Goal: Information Seeking & Learning: Learn about a topic

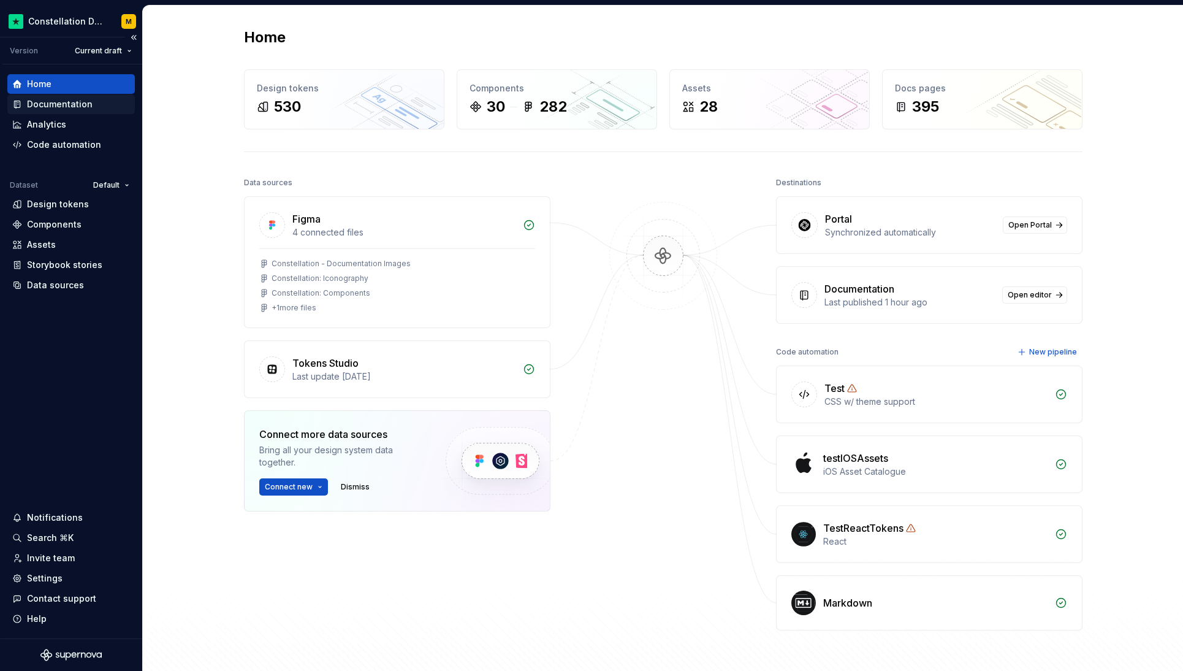
click at [90, 110] on div "Documentation" at bounding box center [71, 104] width 128 height 20
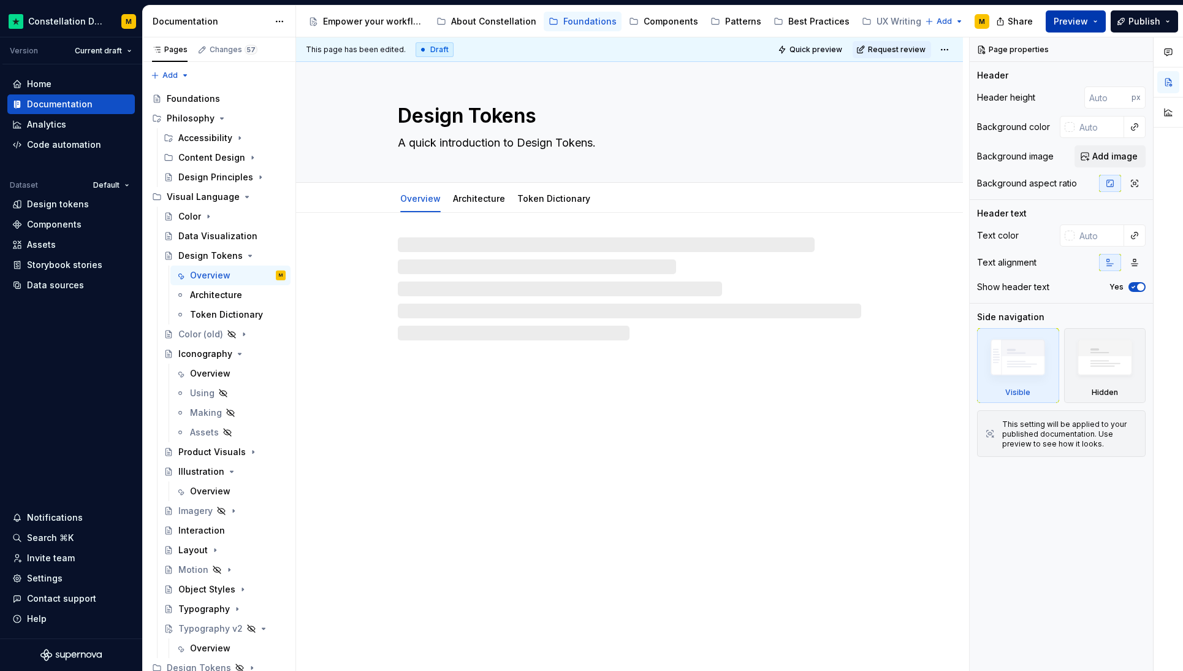
click at [1065, 19] on span "Preview" at bounding box center [1071, 21] width 34 height 12
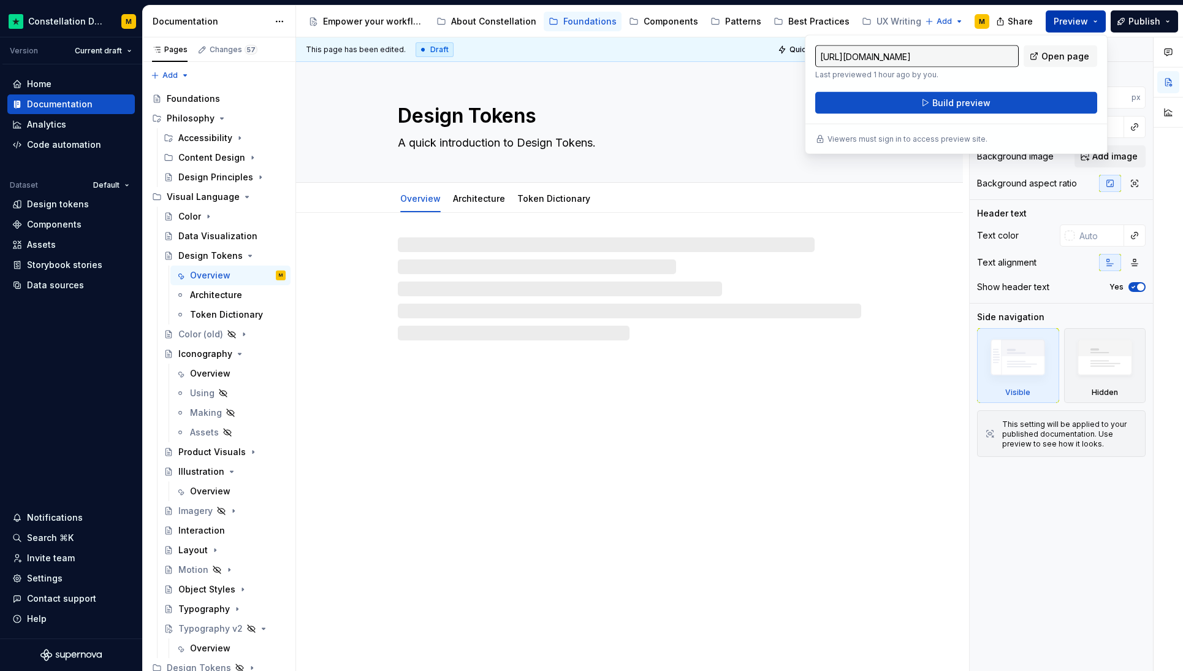
click at [1065, 19] on span "Preview" at bounding box center [1071, 21] width 34 height 12
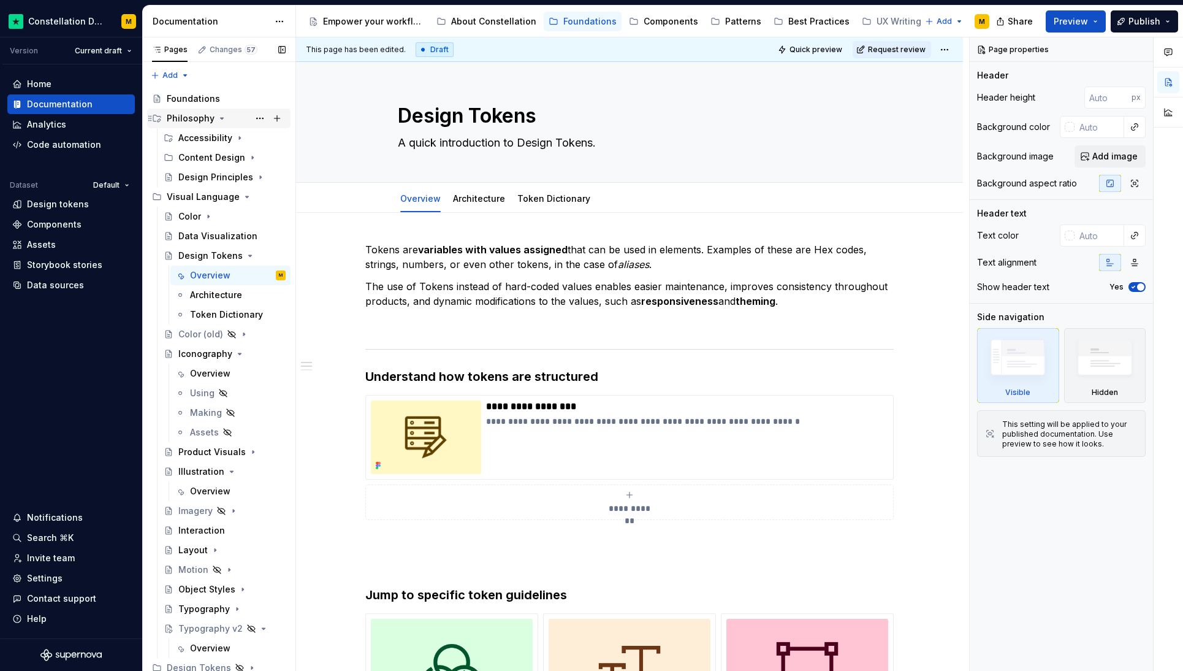
click at [207, 124] on div "Philosophy" at bounding box center [191, 118] width 48 height 12
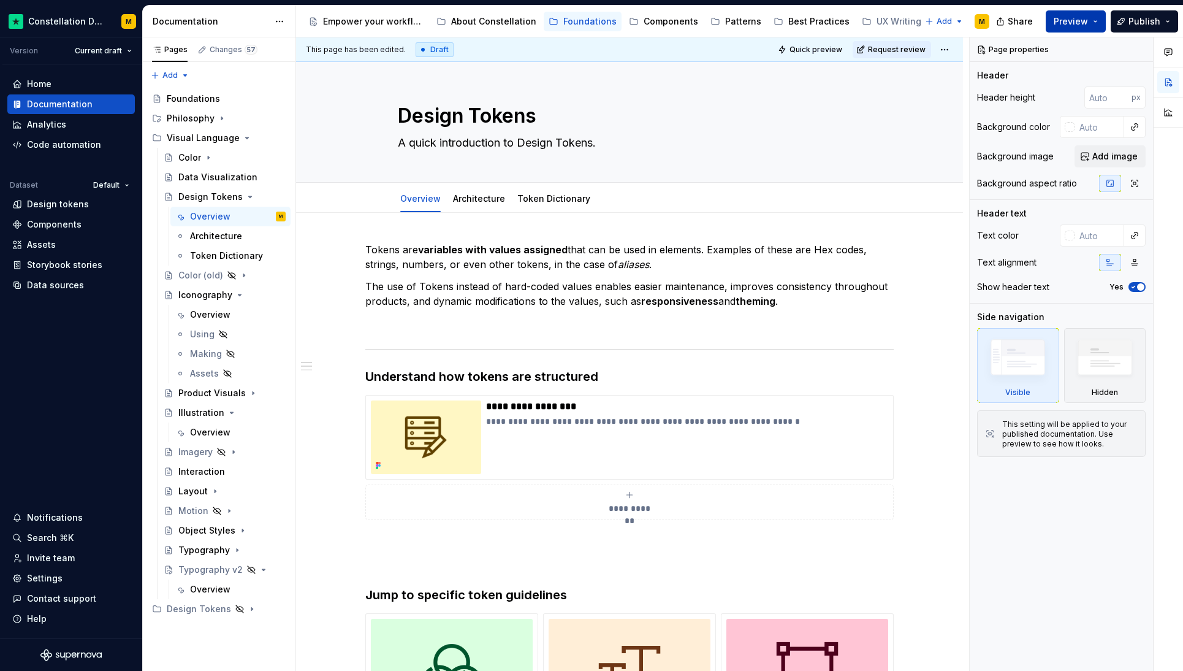
click at [1099, 24] on button "Preview" at bounding box center [1076, 21] width 60 height 22
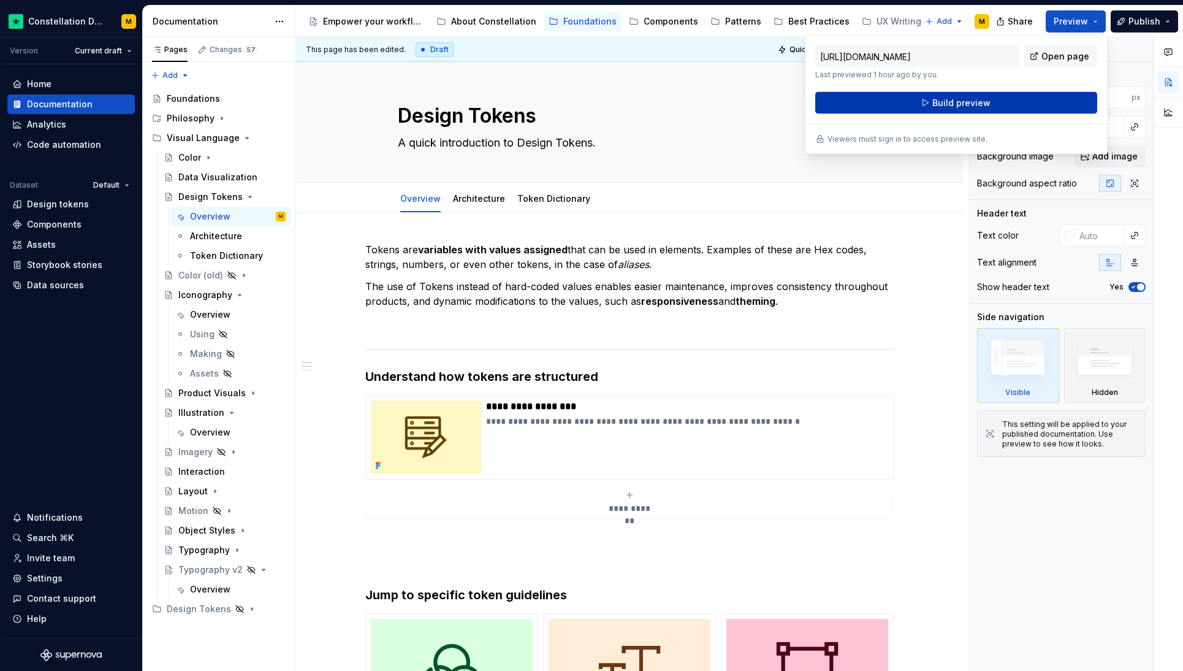
click at [989, 97] on button "Build preview" at bounding box center [956, 103] width 282 height 22
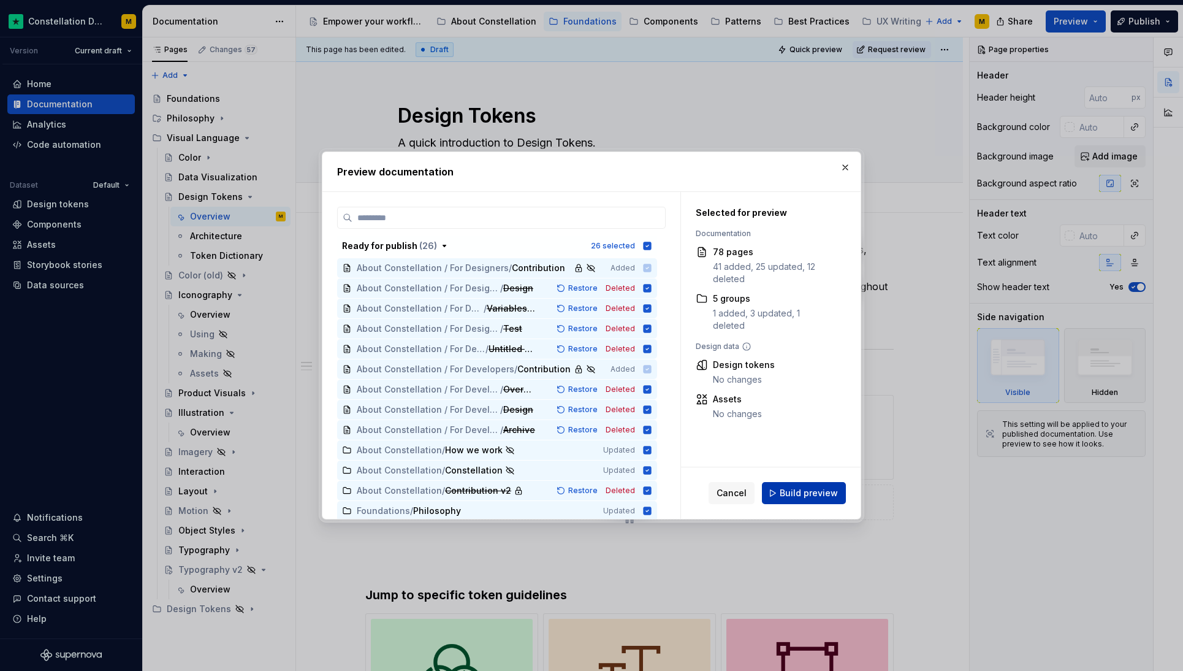
click at [812, 487] on span "Build preview" at bounding box center [809, 493] width 58 height 12
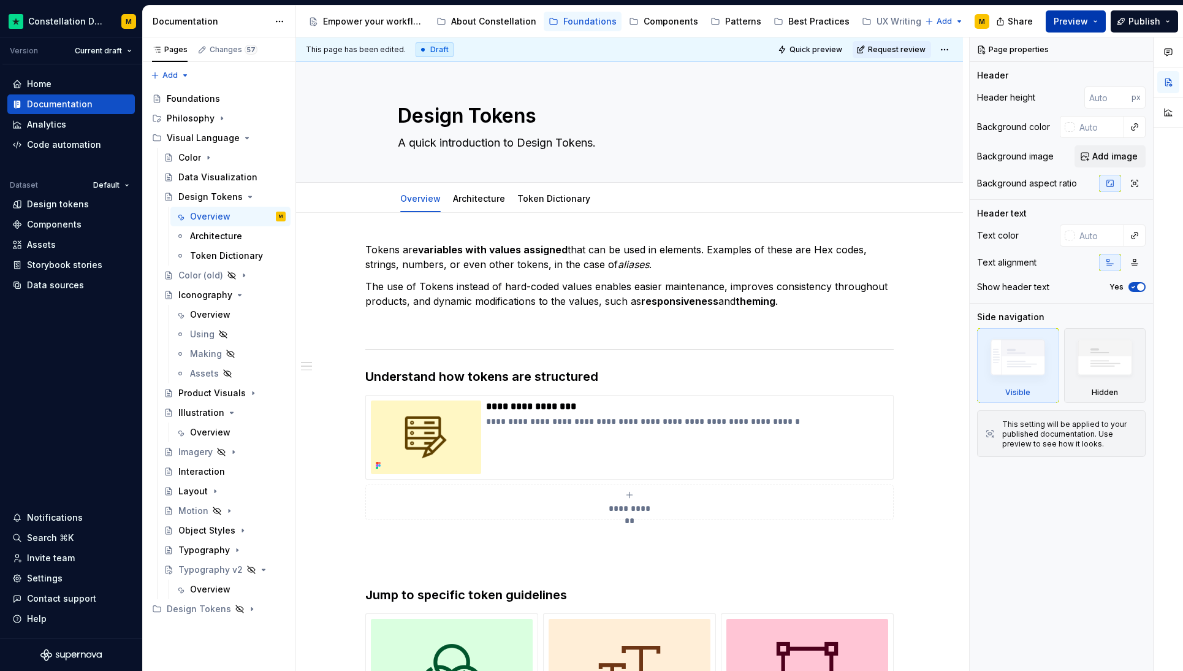
click at [1091, 19] on button "Preview" at bounding box center [1076, 21] width 60 height 22
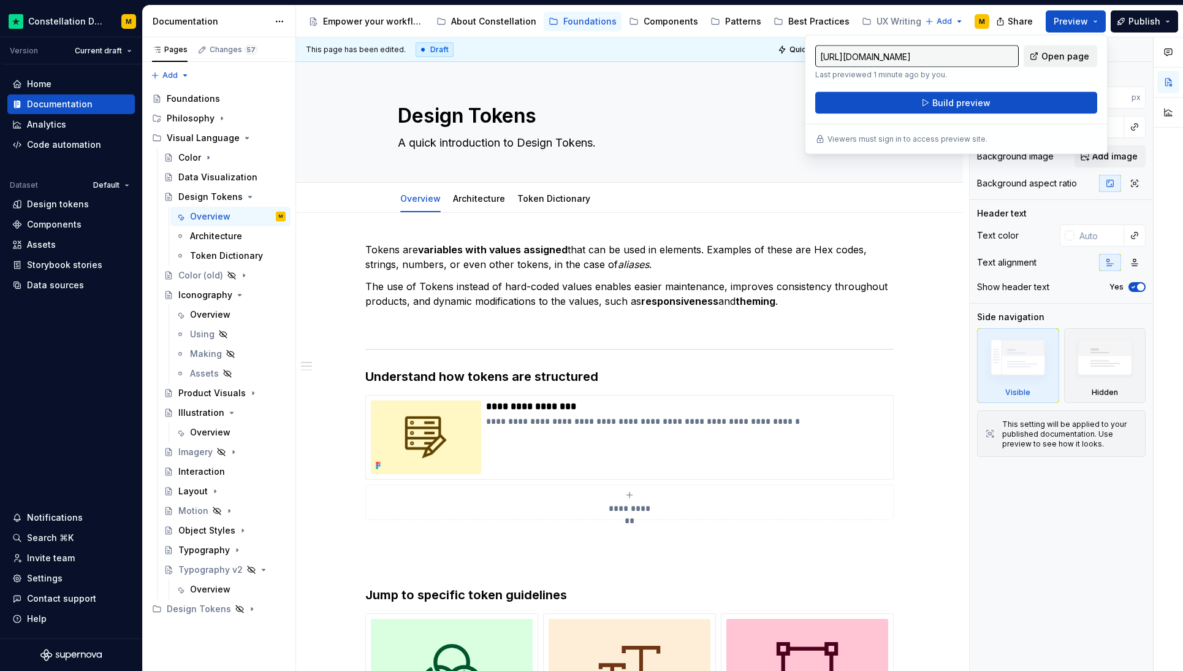
click at [1086, 48] on link "Open page" at bounding box center [1061, 56] width 74 height 22
click at [481, 13] on div "About Constellation" at bounding box center [487, 22] width 110 height 20
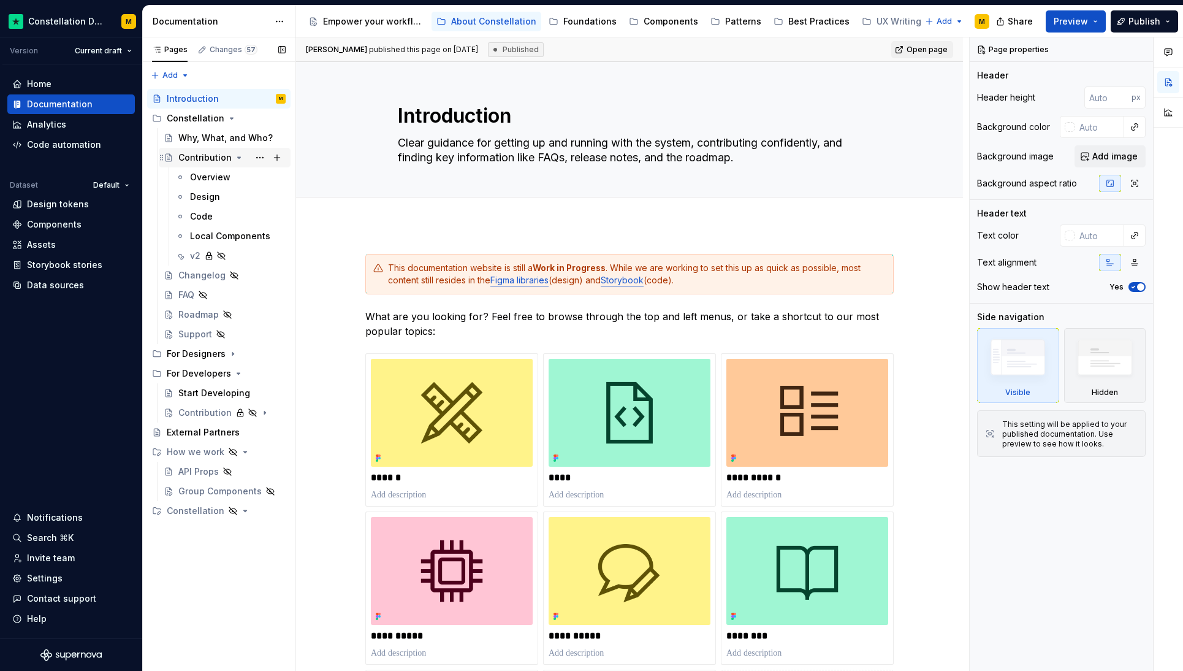
click at [212, 155] on div "Contribution" at bounding box center [204, 157] width 53 height 12
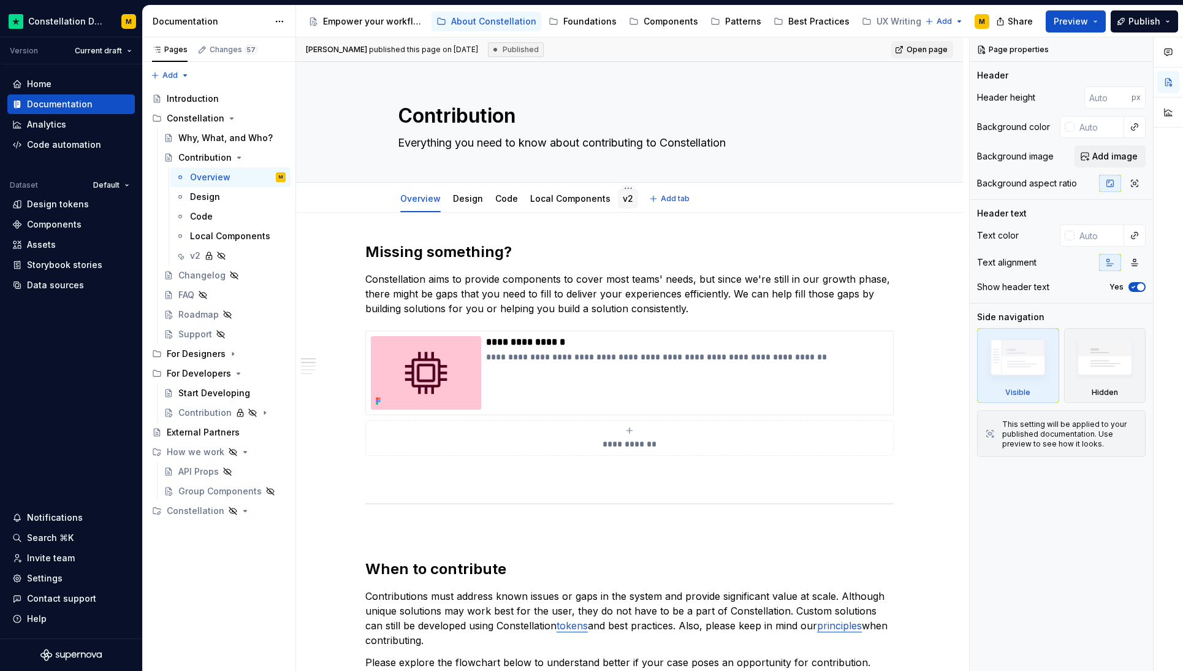
click at [623, 204] on div "v2" at bounding box center [628, 198] width 10 height 12
click at [623, 202] on link "v2" at bounding box center [628, 198] width 10 height 10
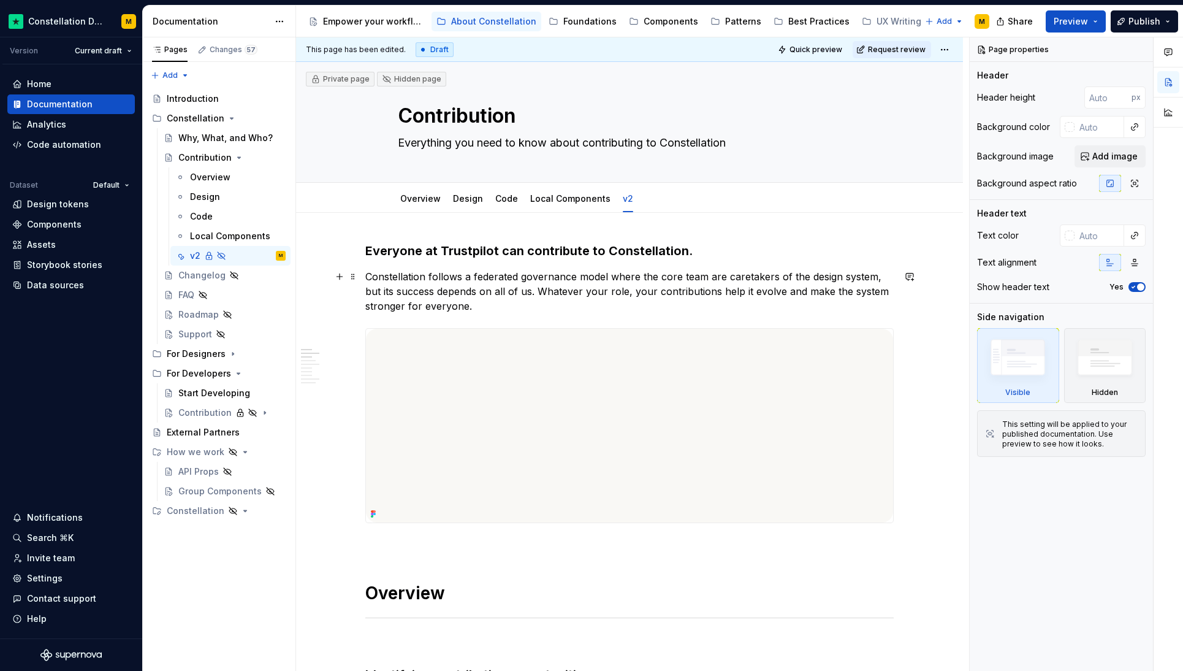
click at [528, 284] on p "Constellation follows a federated governance model where the core team are care…" at bounding box center [629, 291] width 528 height 44
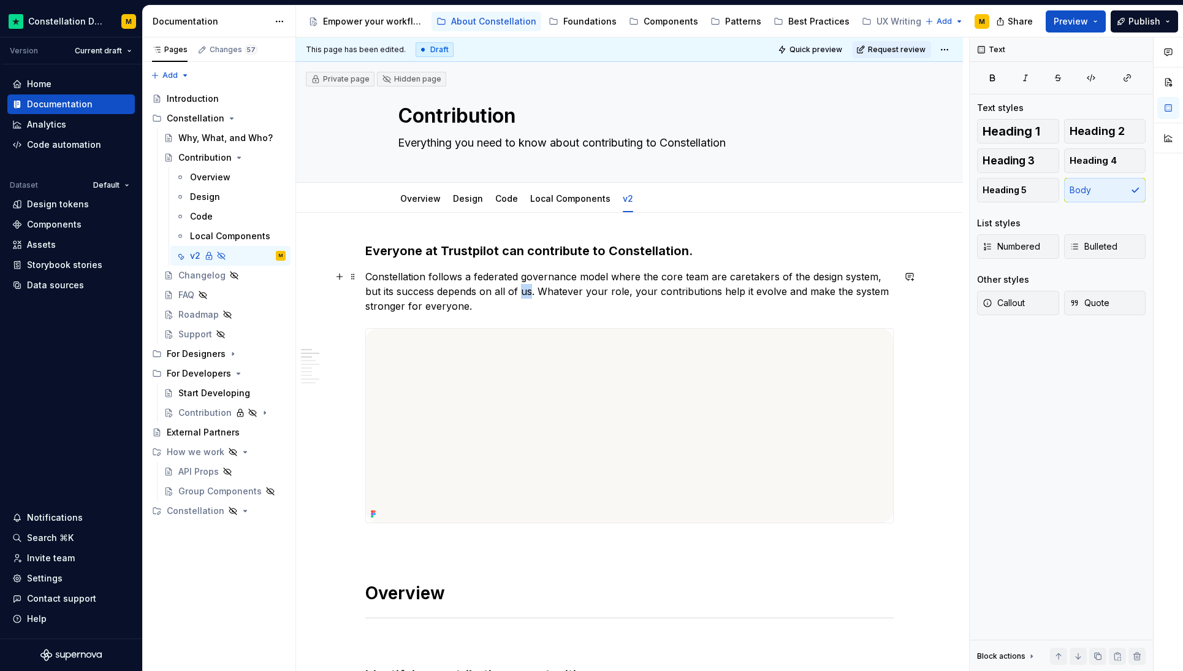
click at [528, 284] on p "Constellation follows a federated governance model where the core team are care…" at bounding box center [629, 291] width 528 height 44
click at [463, 295] on p "Constellation follows a federated governance model where the core team are care…" at bounding box center [629, 291] width 528 height 44
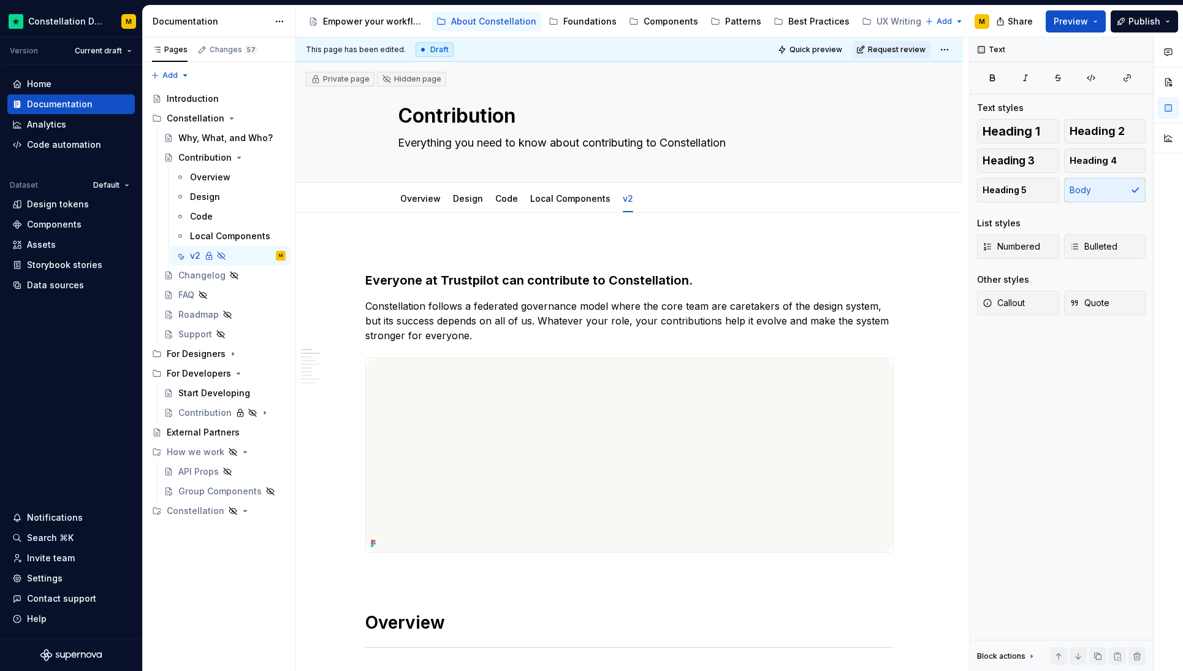
click at [429, 204] on link "Overview" at bounding box center [420, 198] width 40 height 10
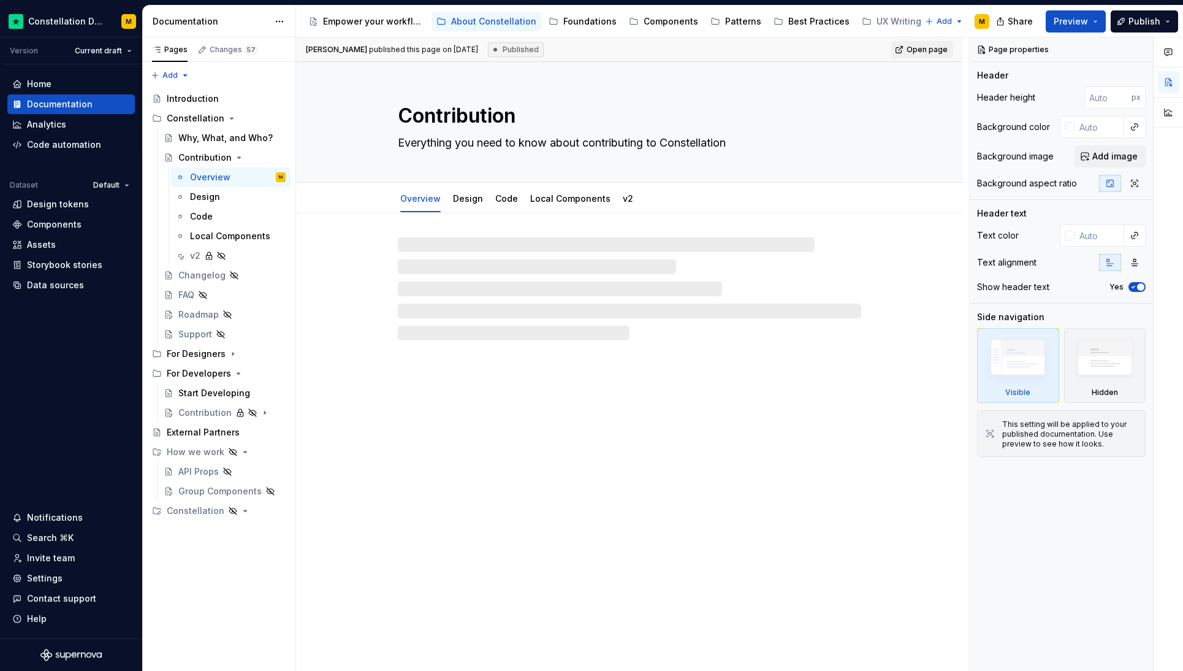
type textarea "*"
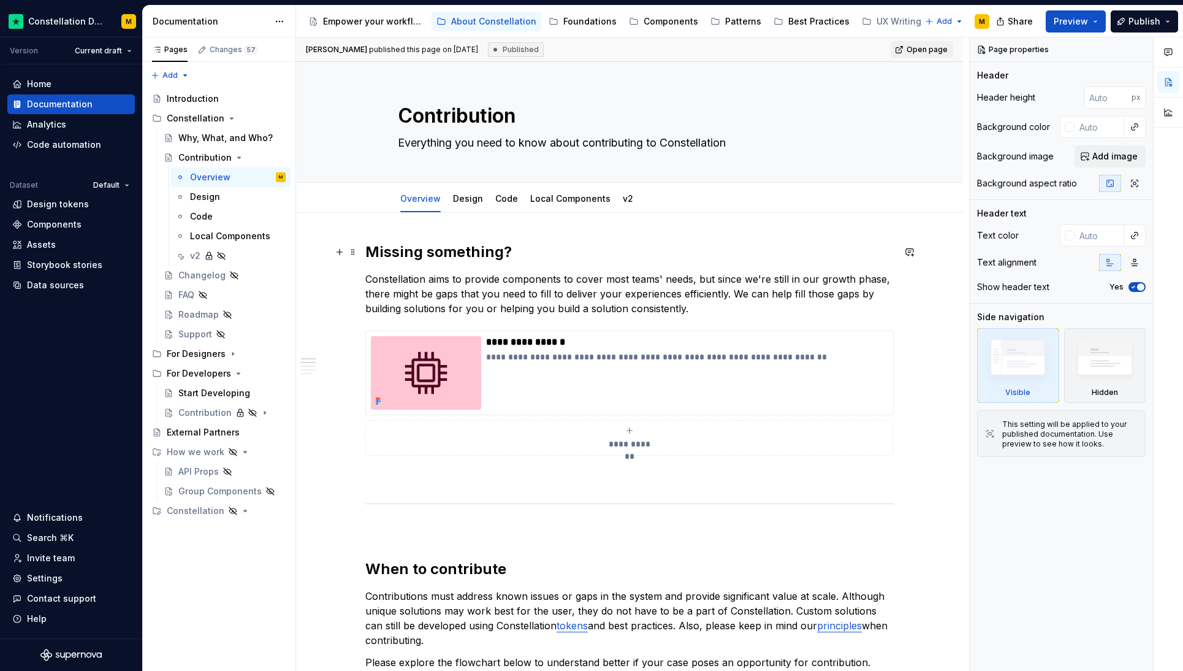
click at [372, 251] on h2 "Missing something?" at bounding box center [629, 252] width 528 height 20
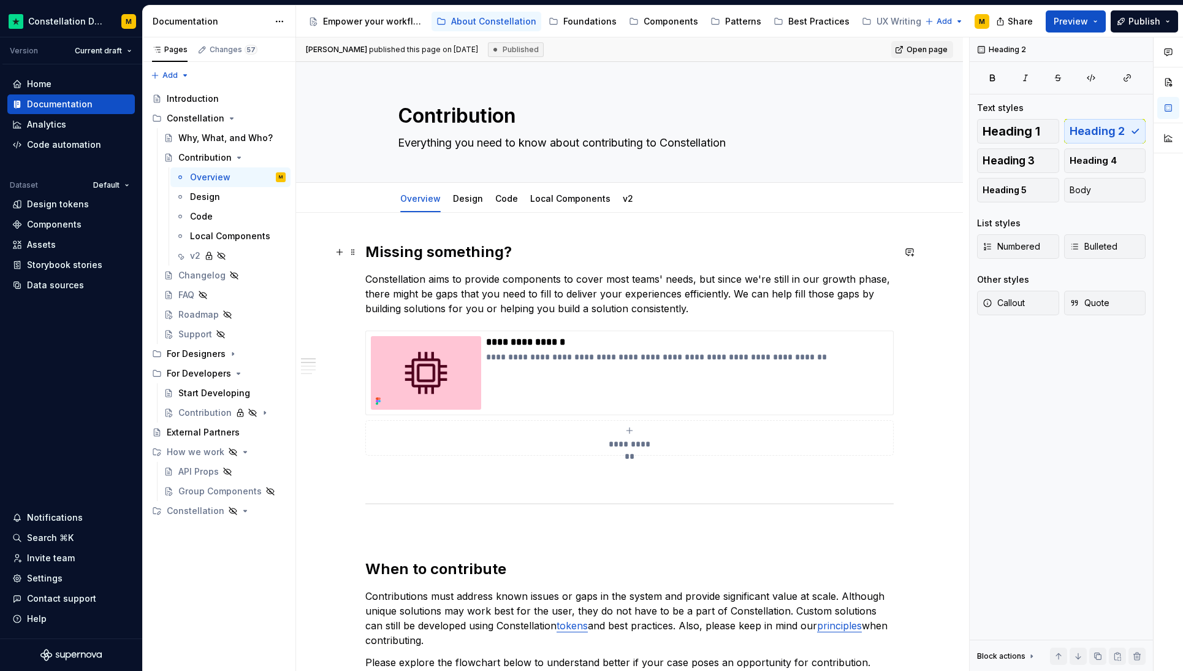
click at [369, 251] on h2 "Missing something?" at bounding box center [629, 252] width 528 height 20
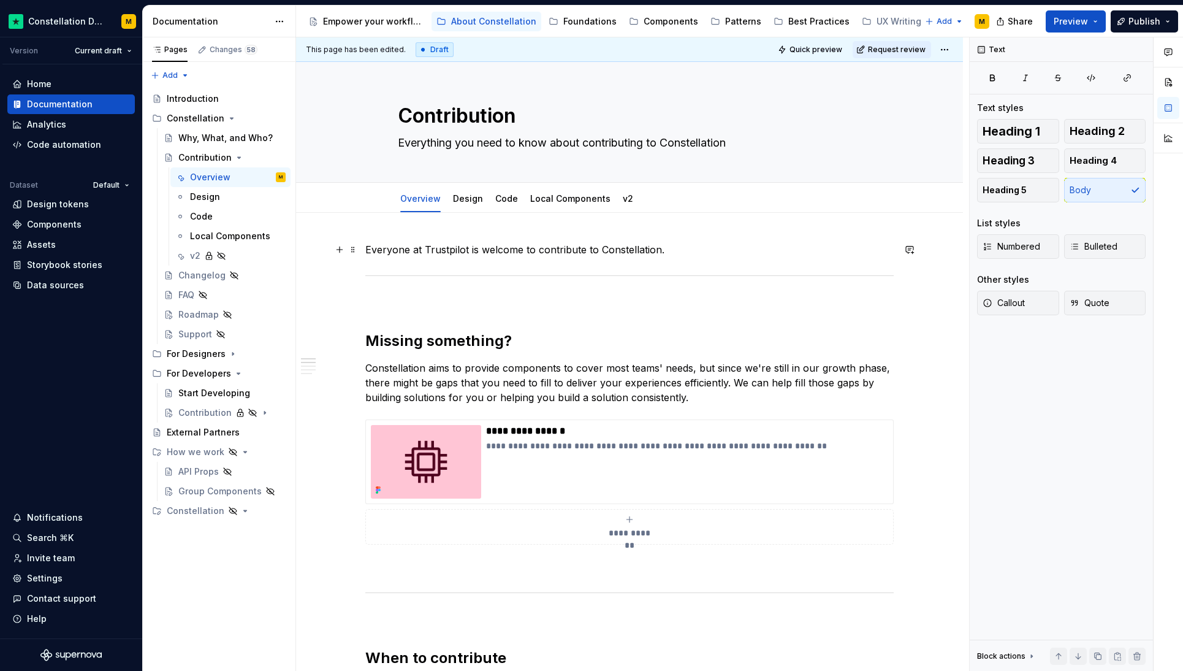
click at [368, 249] on p "Everyone at Trustpilot is welcome to contribute to Constellation." at bounding box center [629, 249] width 528 height 15
click at [813, 48] on span "Quick preview" at bounding box center [816, 50] width 53 height 10
click at [426, 256] on p "Everyone at Trustpilot is welcome to contribute to Constellation." at bounding box center [629, 249] width 528 height 15
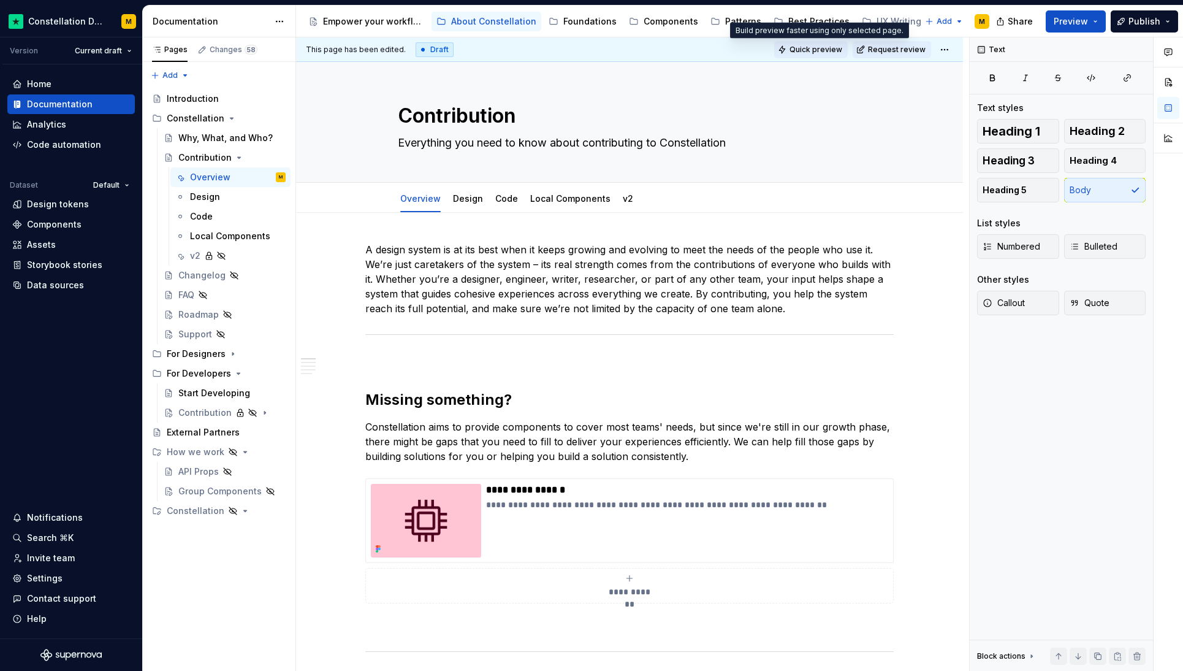
click at [801, 50] on span "Quick preview" at bounding box center [816, 50] width 53 height 10
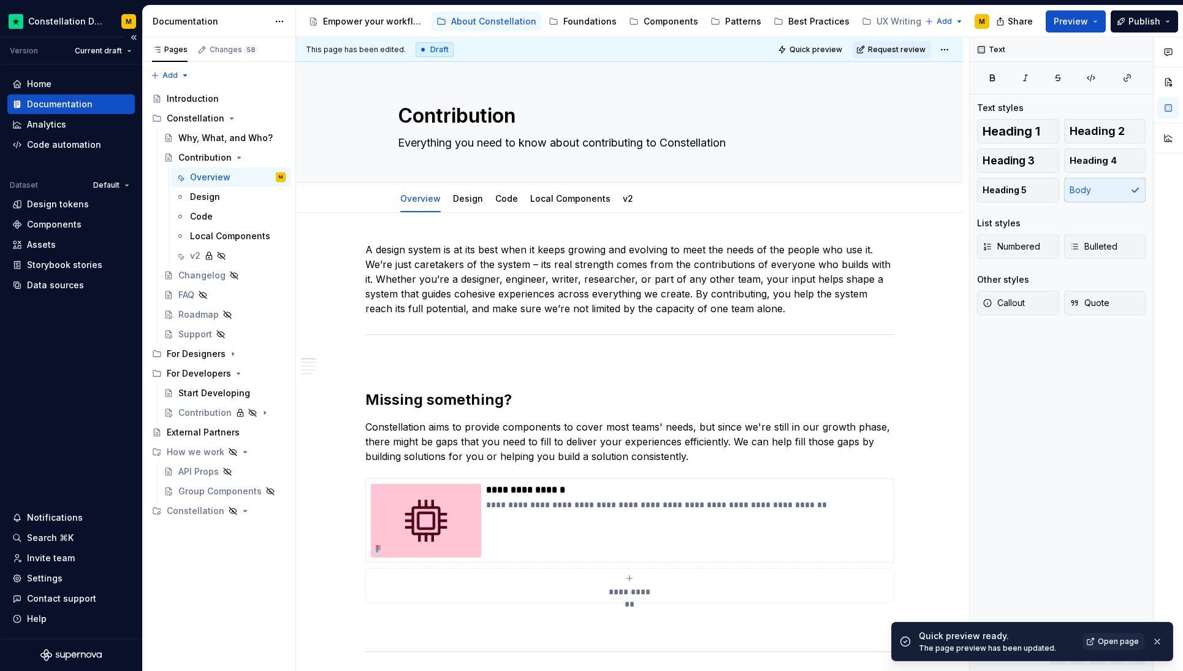
type textarea "*"
click at [48, 579] on div "Settings" at bounding box center [45, 578] width 36 height 12
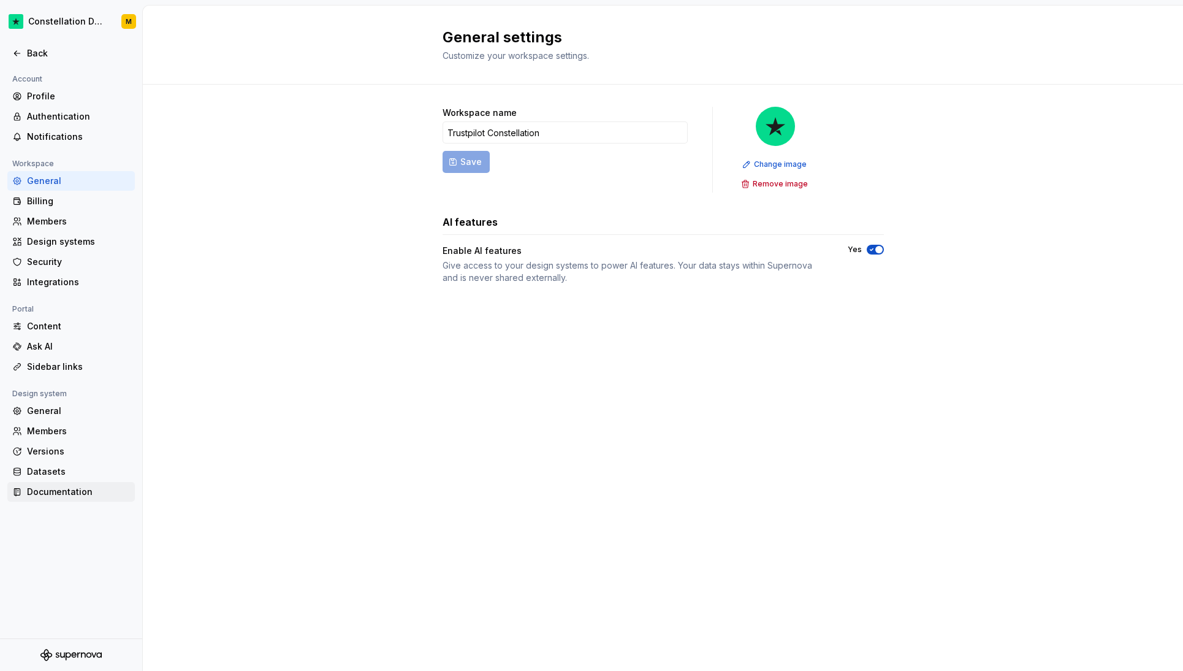
click at [50, 491] on div "Documentation" at bounding box center [78, 492] width 103 height 12
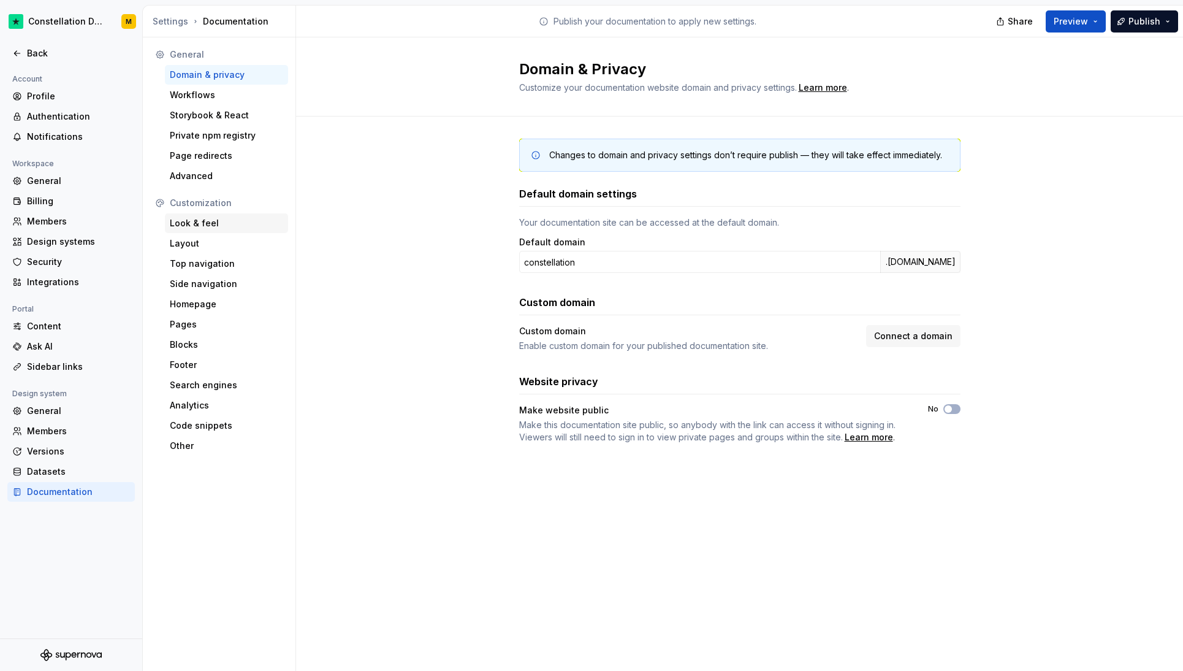
click at [200, 217] on div "Look & feel" at bounding box center [226, 223] width 113 height 12
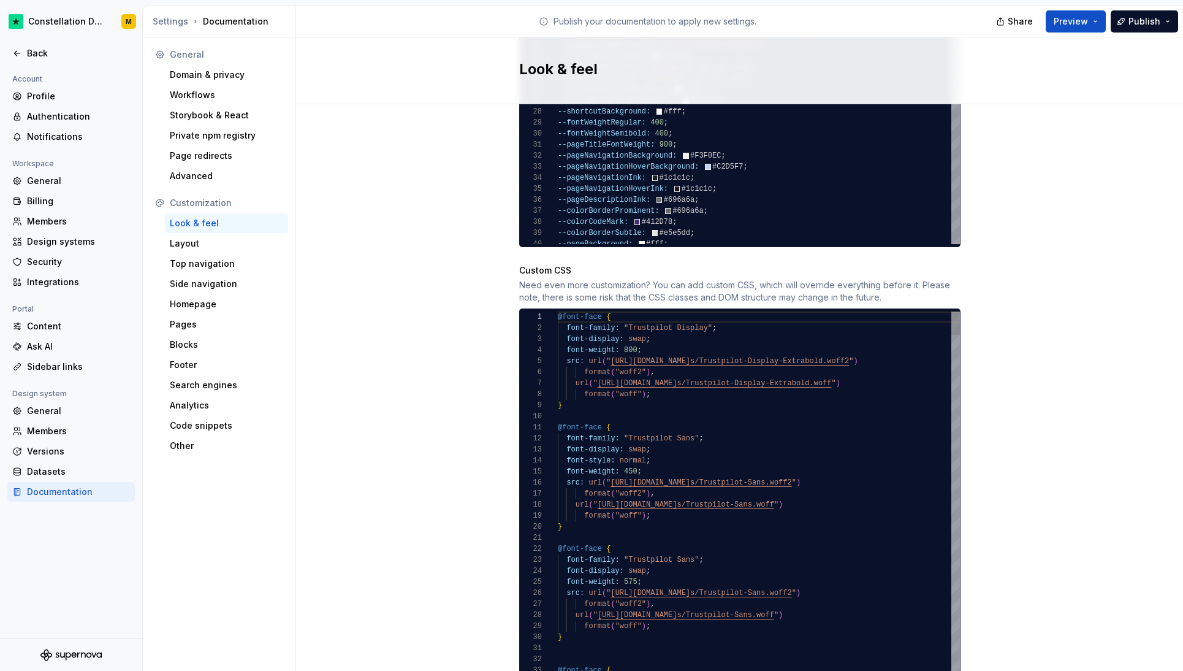
scroll to position [1103, 0]
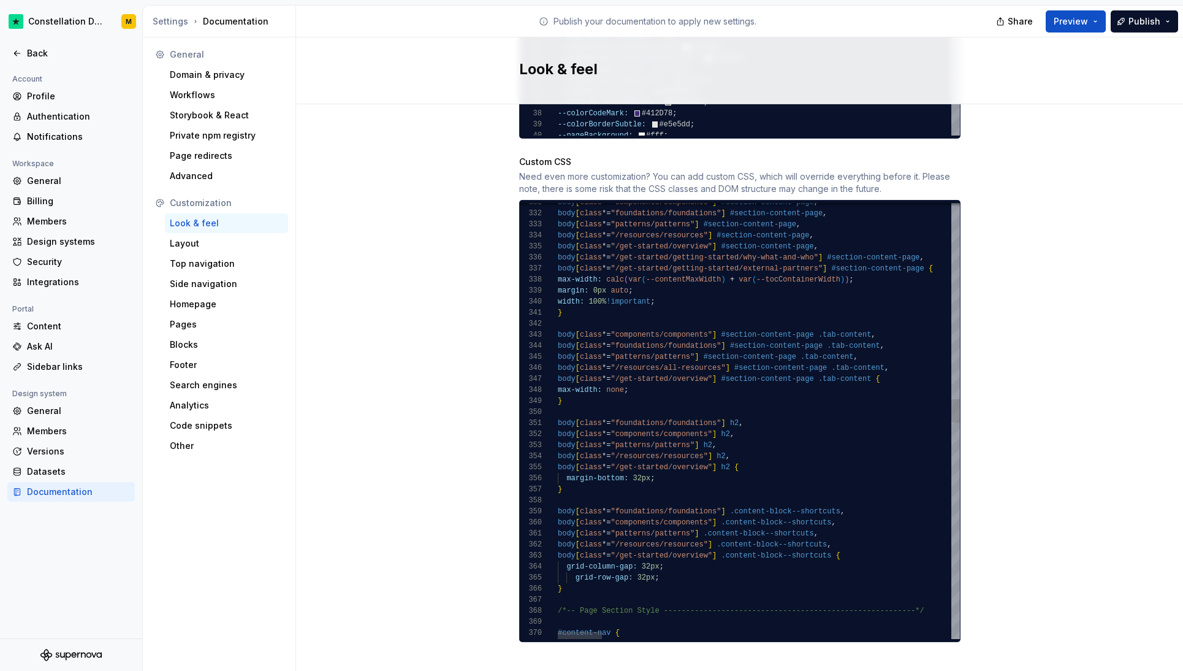
type textarea "**********"
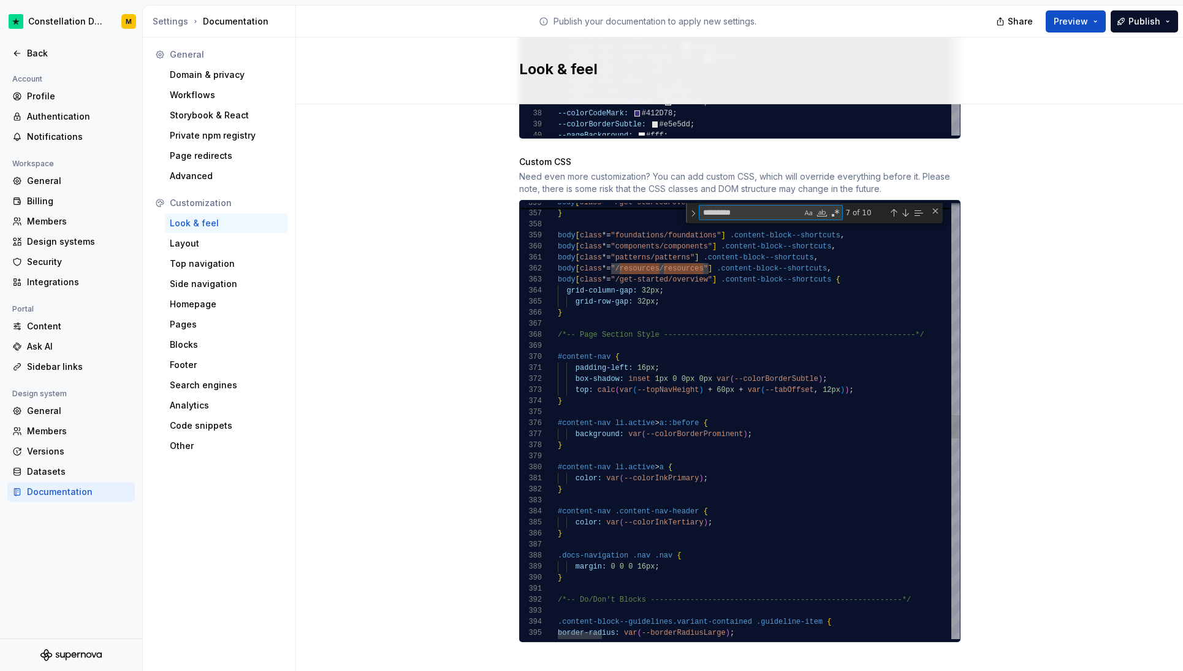
type textarea "*"
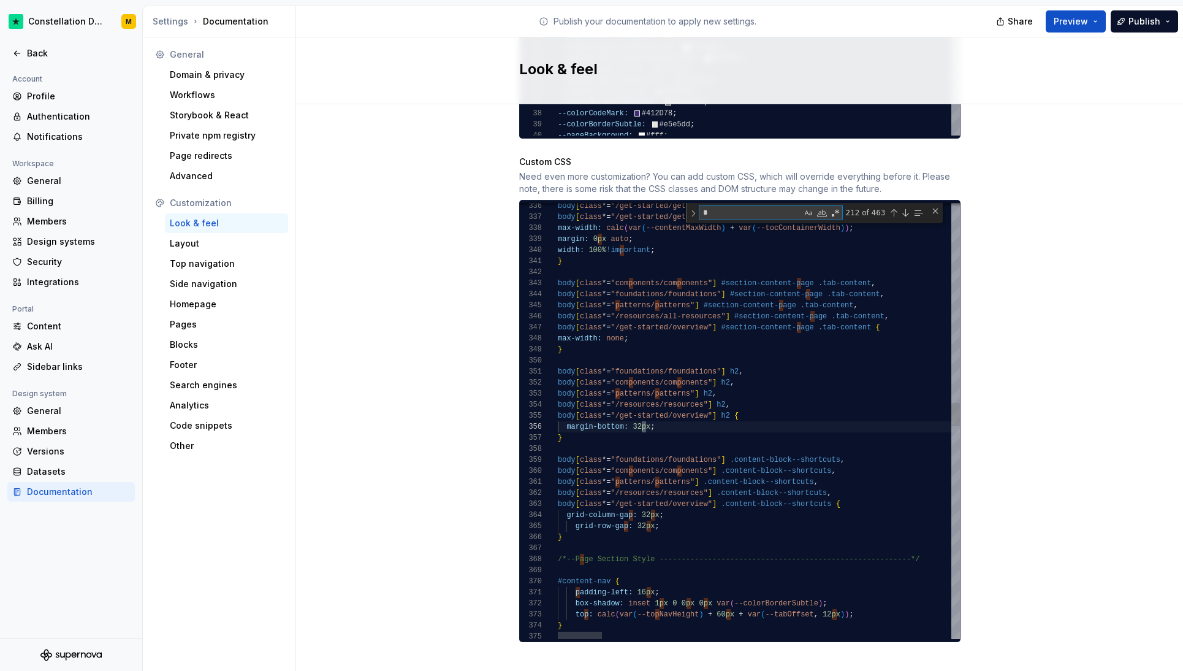
type textarea "**********"
type textarea "**"
type textarea "**********"
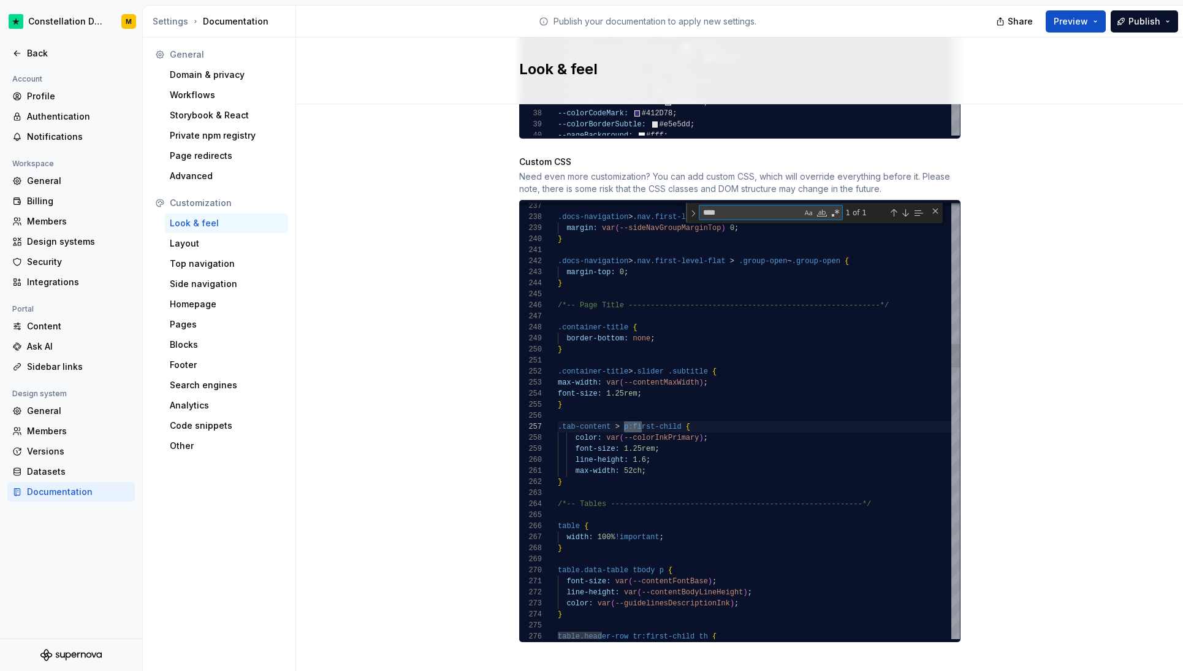
scroll to position [110, 89]
type textarea "*****"
type textarea "**********"
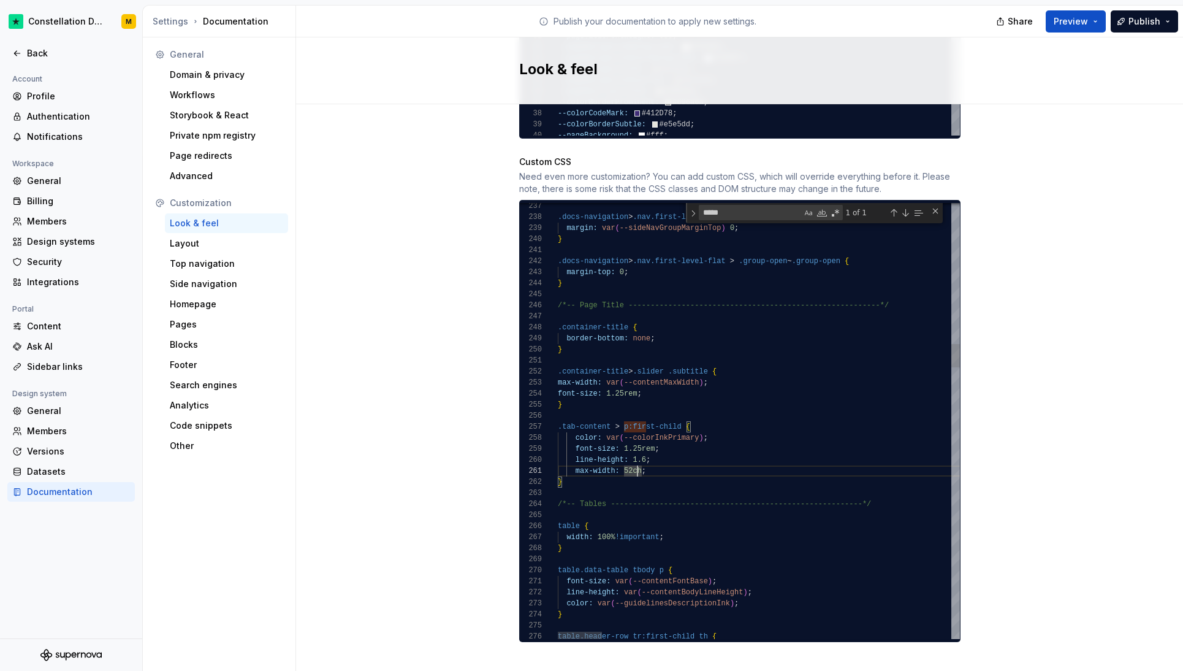
scroll to position [0, 89]
click at [47, 52] on div "Back" at bounding box center [78, 53] width 103 height 12
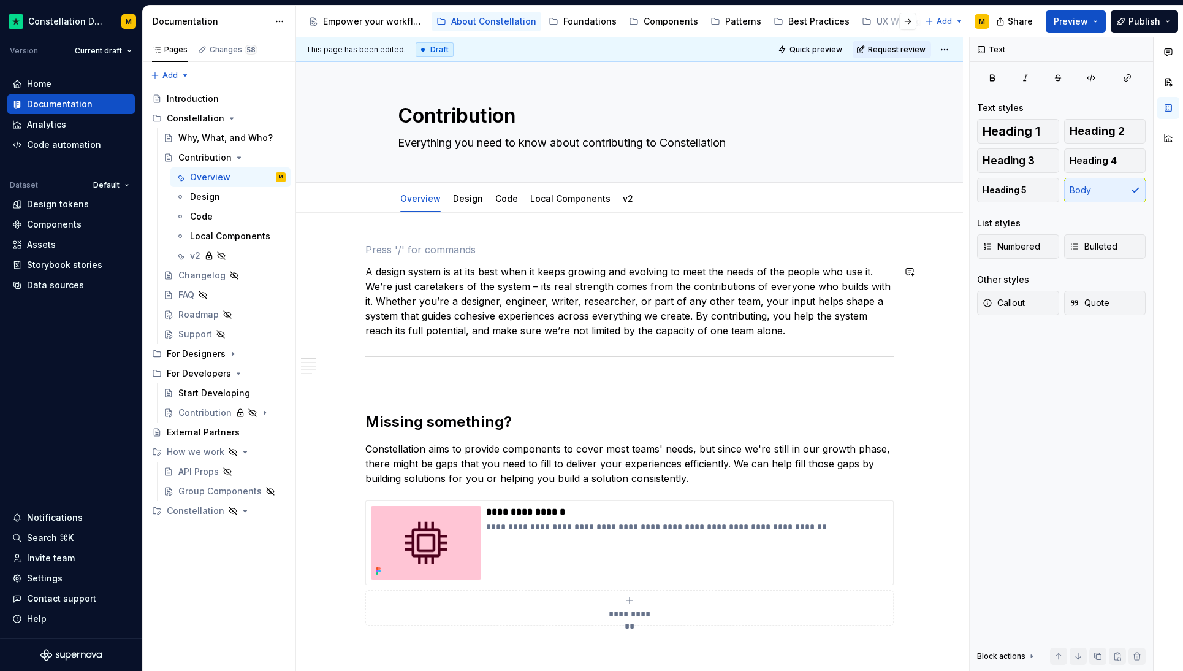
click at [447, 281] on p "A design system is at its best when it keeps growing and evolving to meet the n…" at bounding box center [629, 301] width 528 height 74
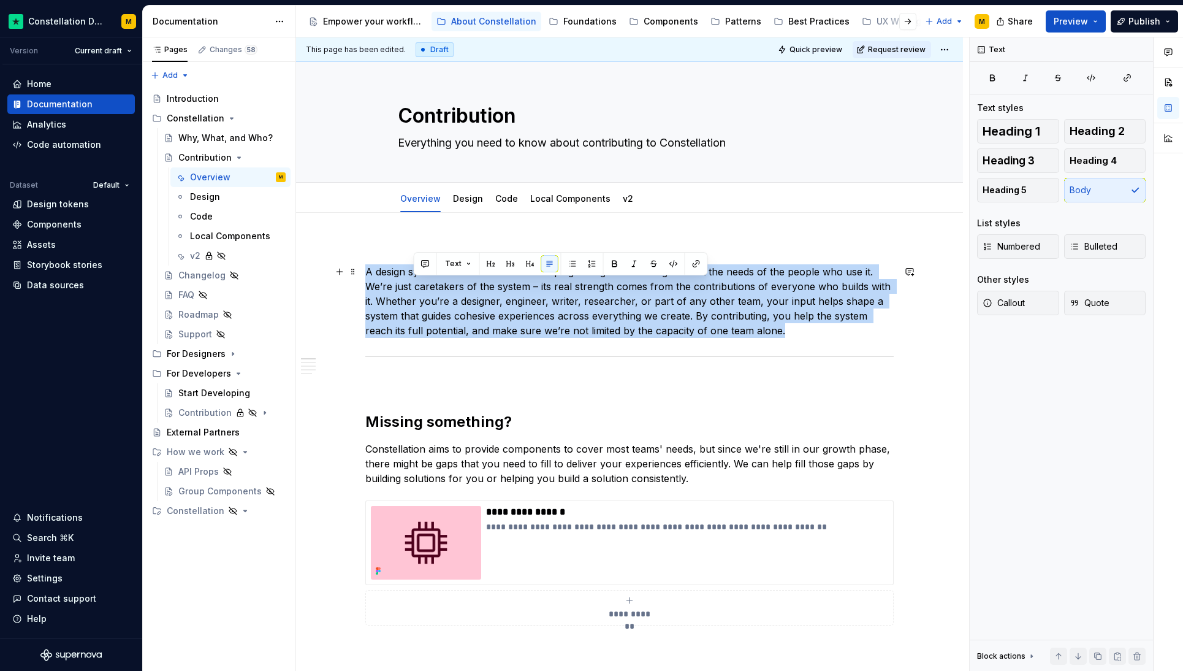
click at [447, 281] on p "A design system is at its best when it keeps growing and evolving to meet the n…" at bounding box center [629, 301] width 528 height 74
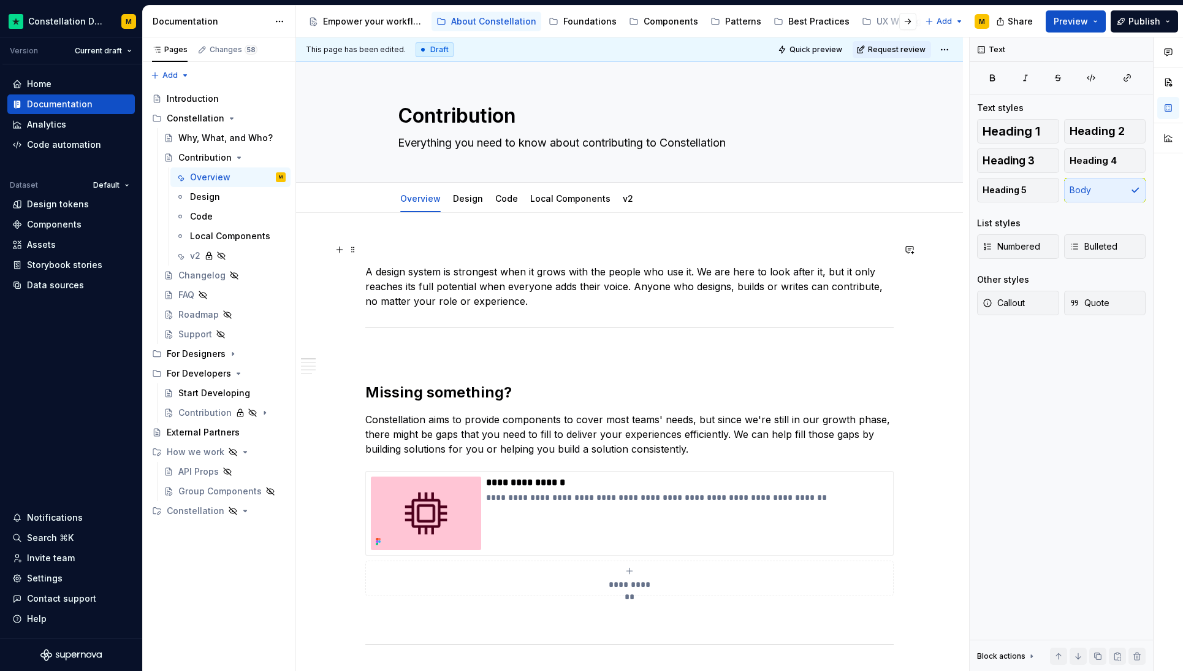
click at [373, 246] on p at bounding box center [629, 249] width 528 height 15
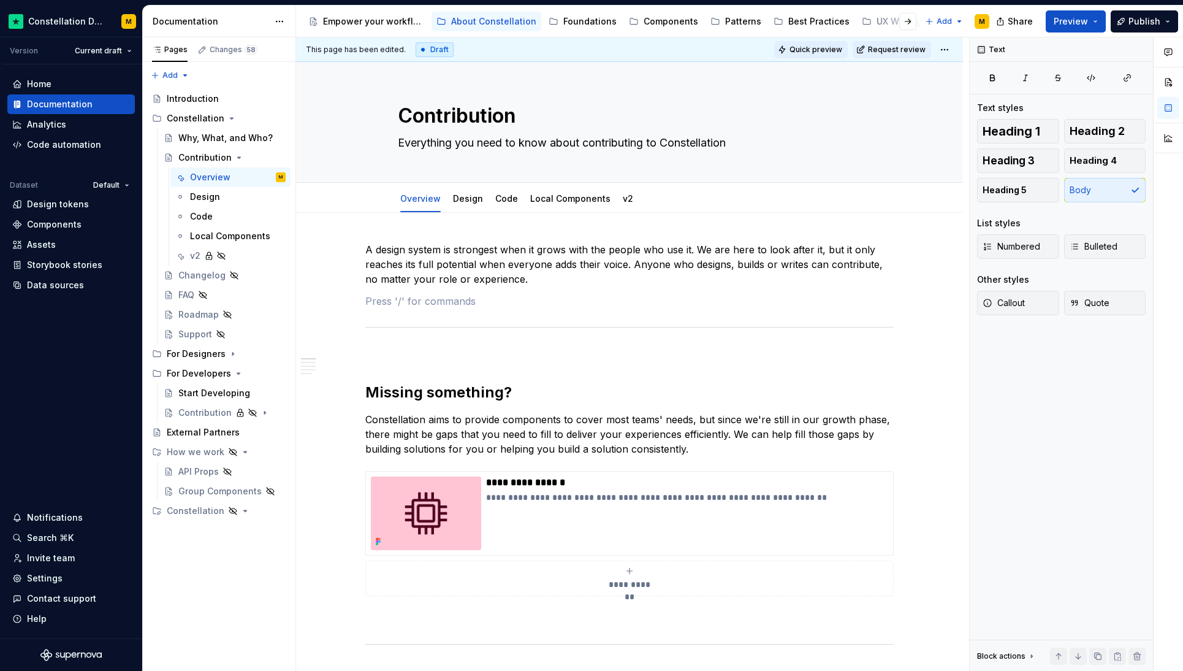
click at [813, 51] on span "Quick preview" at bounding box center [816, 50] width 53 height 10
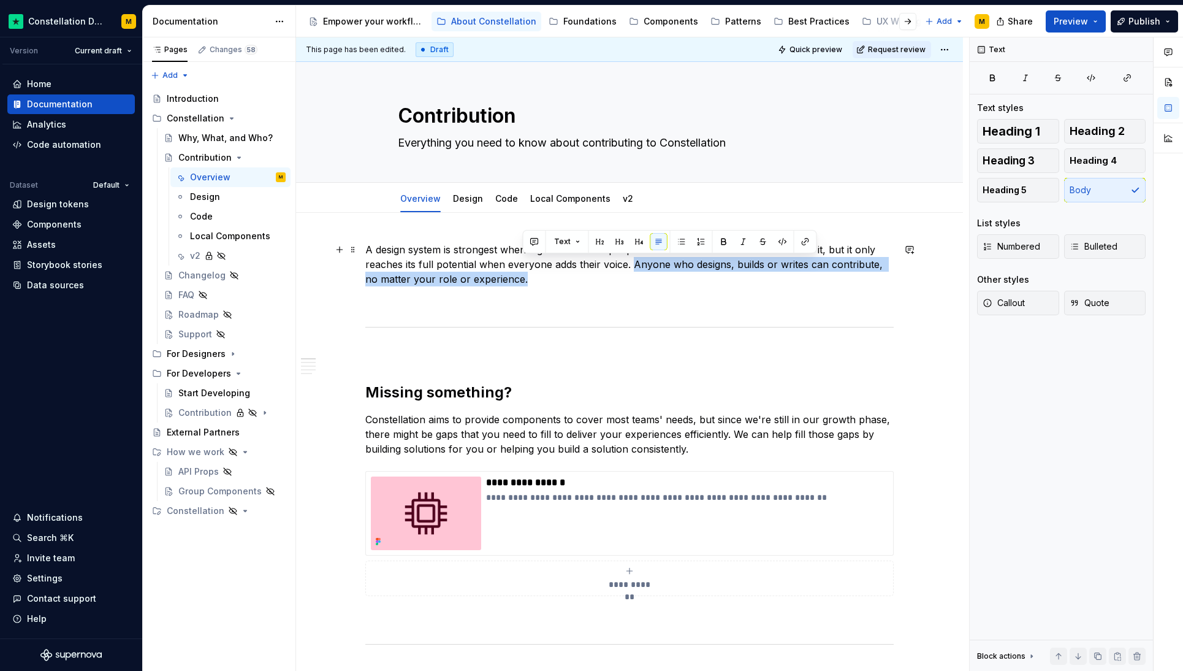
drag, startPoint x: 630, startPoint y: 265, endPoint x: 679, endPoint y: 286, distance: 52.5
click at [679, 286] on p "A design system is strongest when it grows with the people who use it. We are h…" at bounding box center [629, 264] width 528 height 44
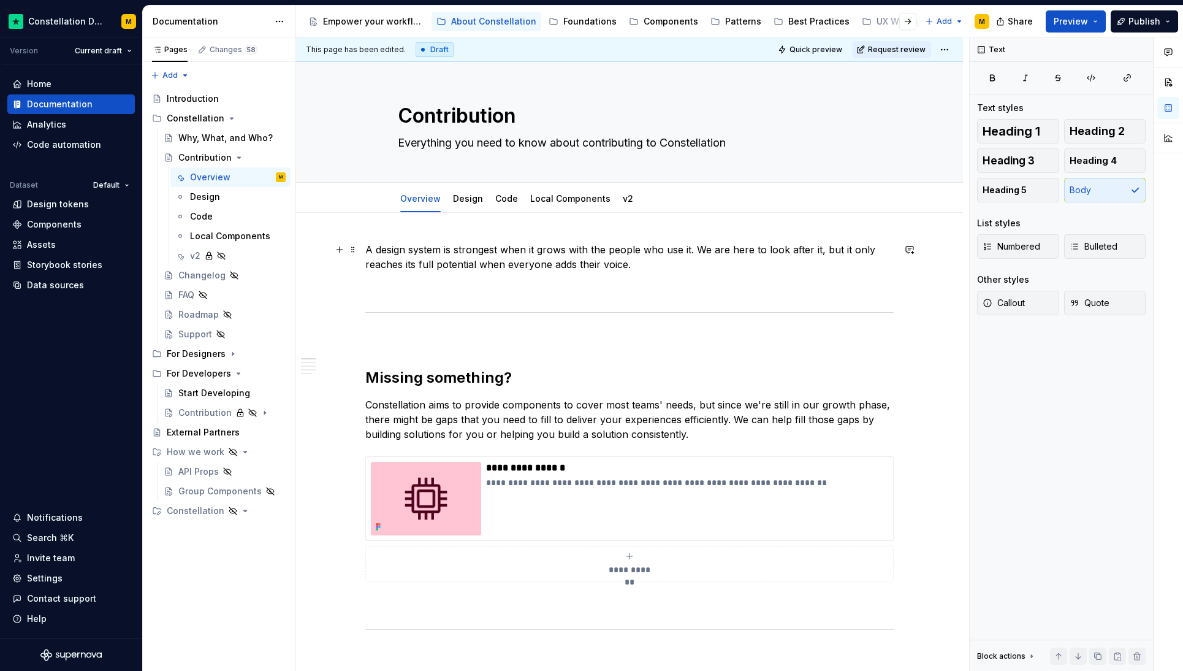
click at [691, 251] on p "A design system is strongest when it grows with the people who use it. We are h…" at bounding box center [629, 256] width 528 height 29
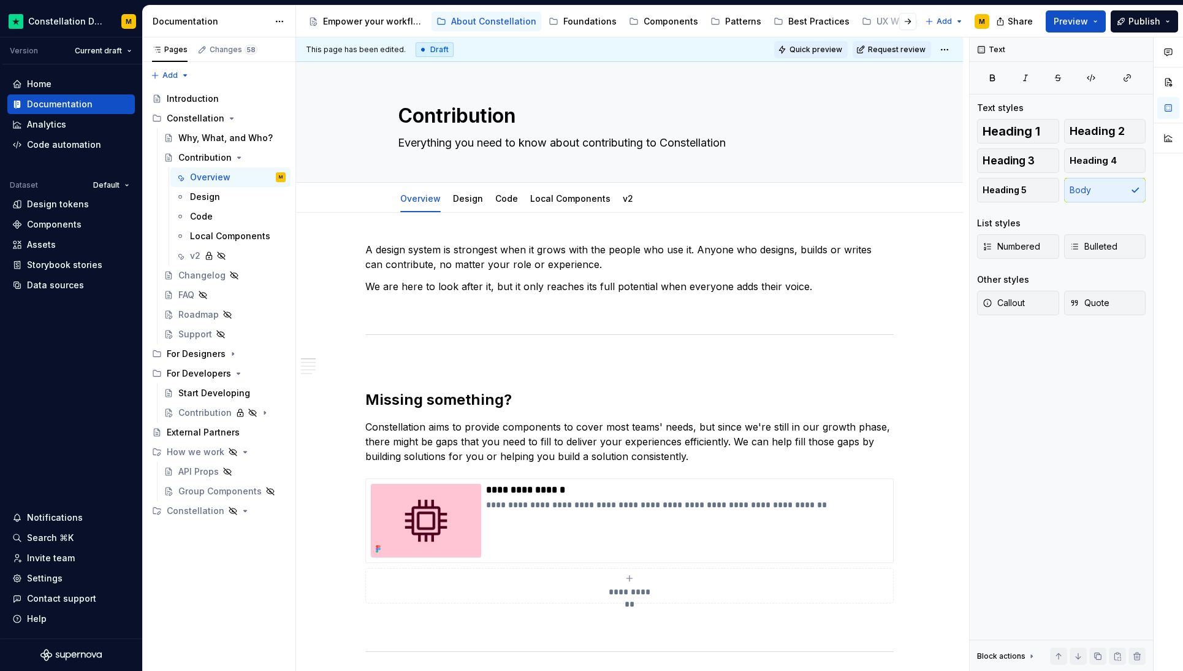
click at [800, 52] on span "Quick preview" at bounding box center [816, 50] width 53 height 10
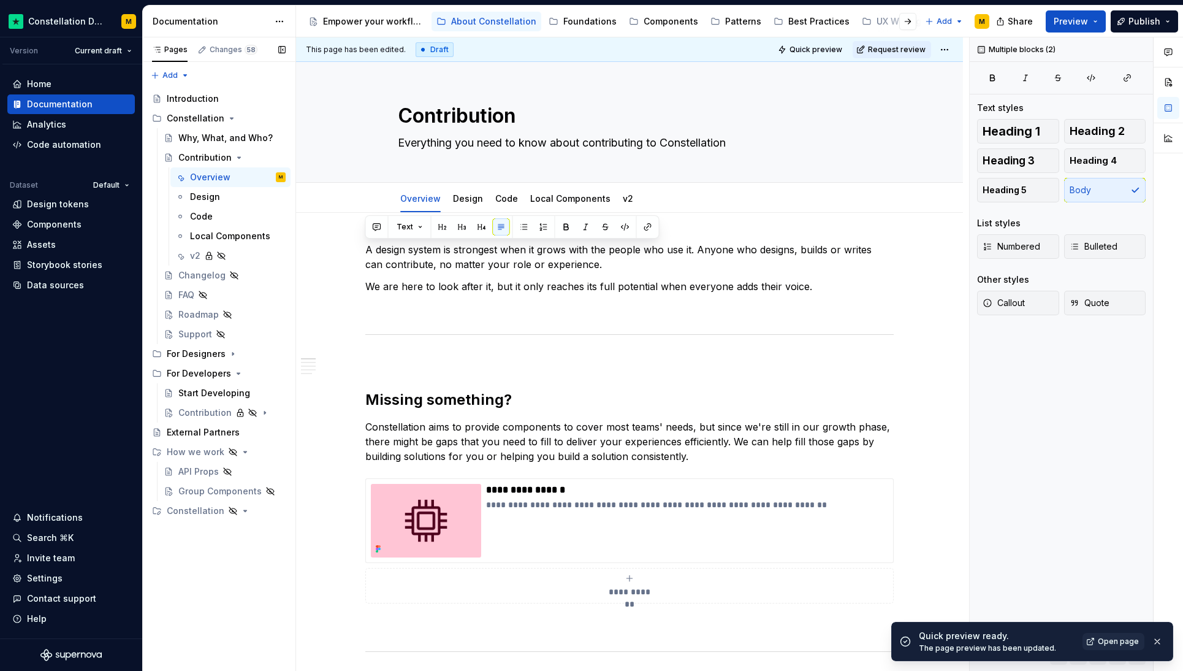
drag, startPoint x: 831, startPoint y: 286, endPoint x: 292, endPoint y: 256, distance: 539.7
click at [292, 256] on div "Pages Changes 58 Add Accessibility guide for tree Page tree. Navigate the tree …" at bounding box center [663, 354] width 1040 height 634
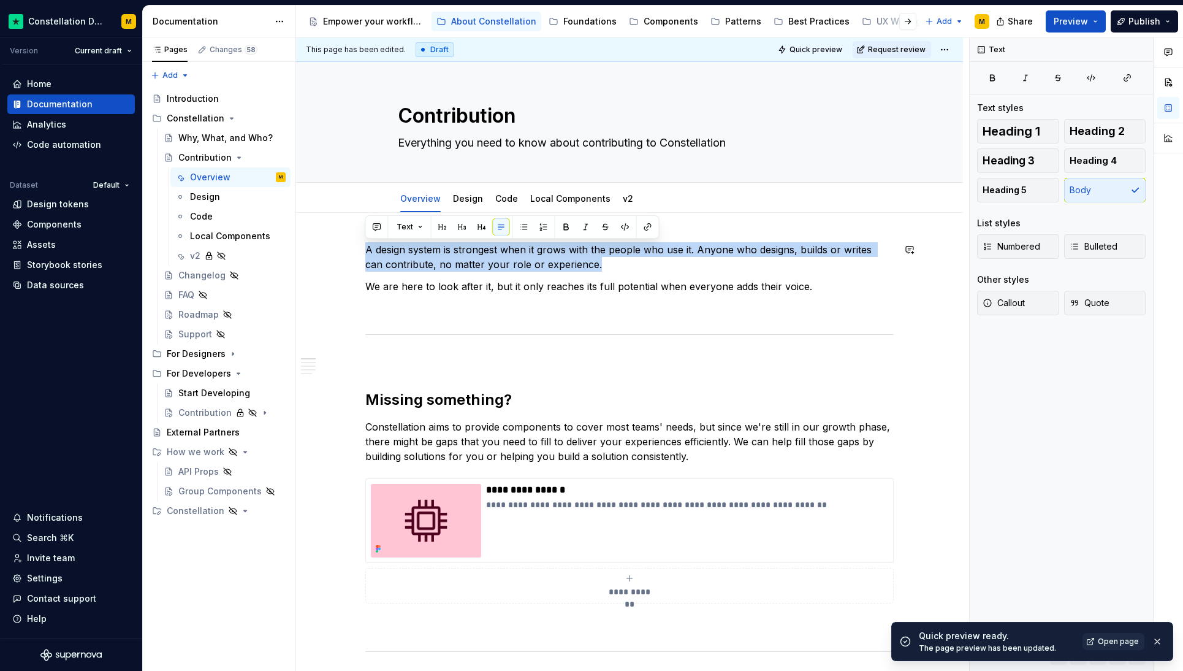
drag, startPoint x: 596, startPoint y: 264, endPoint x: 333, endPoint y: 240, distance: 264.7
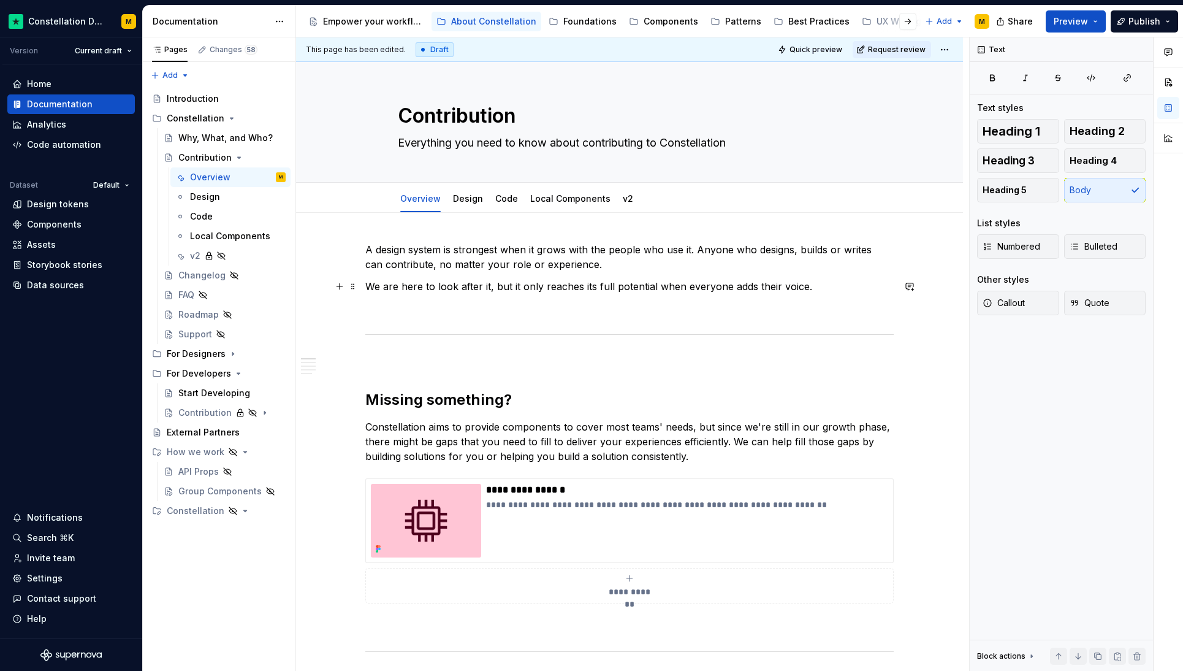
click at [405, 280] on p "We are here to look after it, but it only reaches its full potential when every…" at bounding box center [629, 286] width 528 height 15
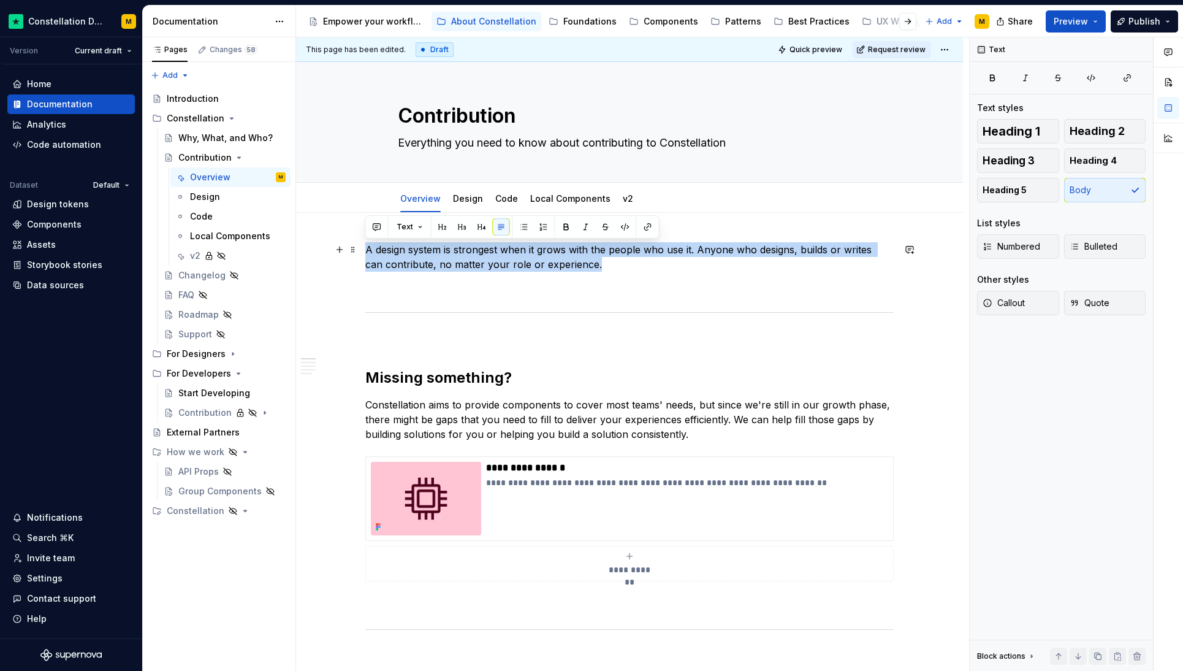
drag, startPoint x: 645, startPoint y: 262, endPoint x: 359, endPoint y: 255, distance: 285.7
copy p "A design system is strongest when it grows with the people who use it. Anyone w…"
type textarea "*"
paste div
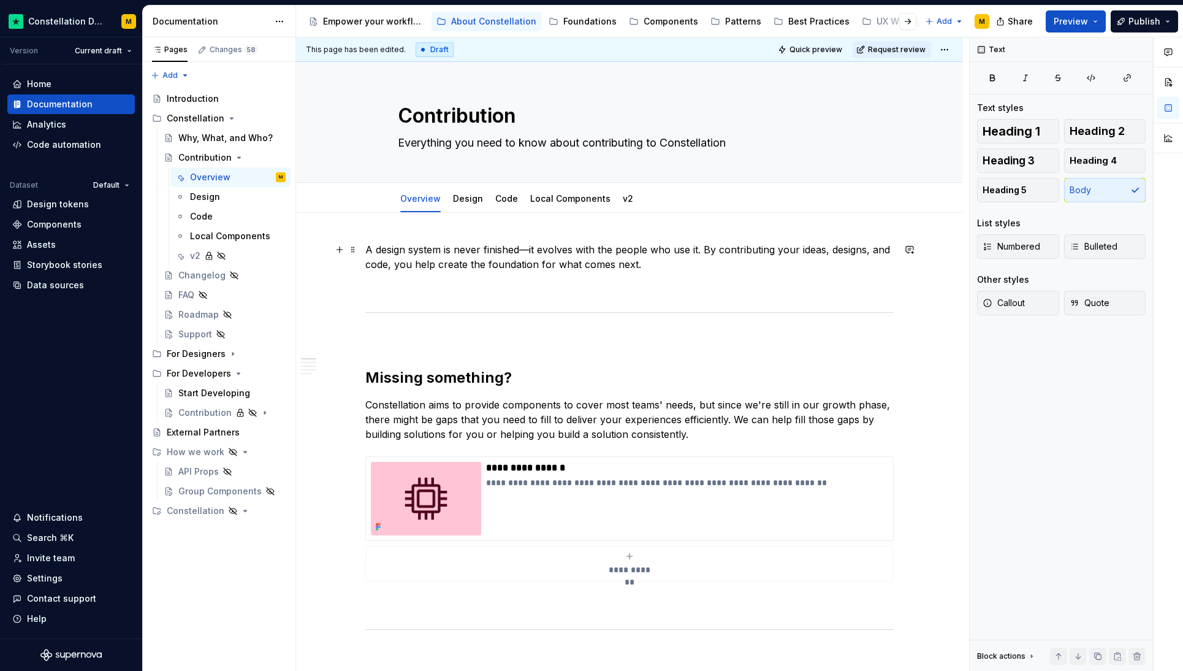
click at [531, 250] on p "A design system is never finished—it evolves with the people who use it. By con…" at bounding box center [629, 256] width 528 height 29
click at [645, 261] on p "A design system is never finished, it evolves with the people who use it. By co…" at bounding box center [629, 256] width 528 height 29
click at [611, 284] on p at bounding box center [629, 286] width 528 height 15
type textarea "*"
